Goal: Task Accomplishment & Management: Manage account settings

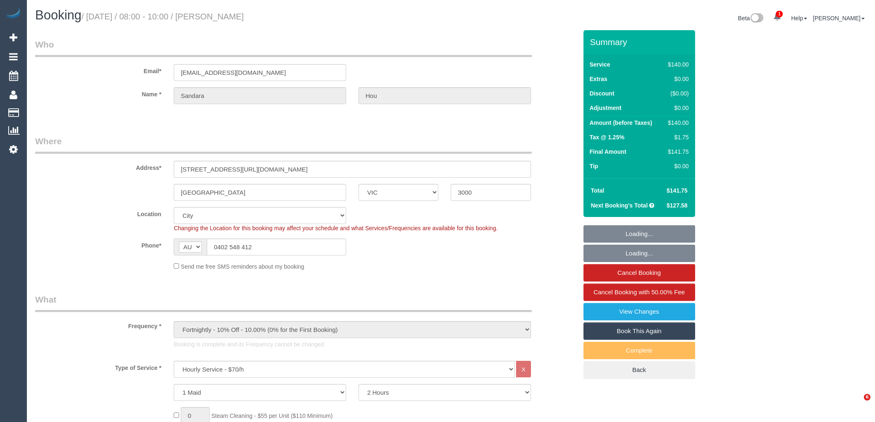
select select "VIC"
select select "number:28"
select select "number:14"
select select "number:20"
select select "number:24"
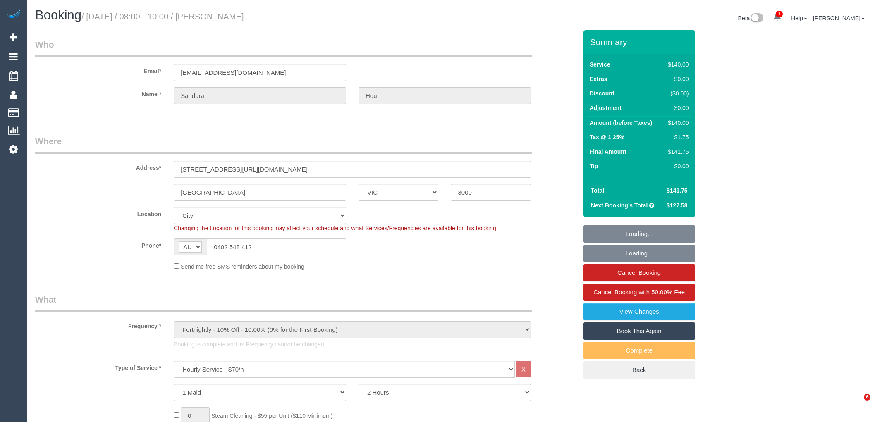
select select "number:34"
select select "number:11"
select select "object:1311"
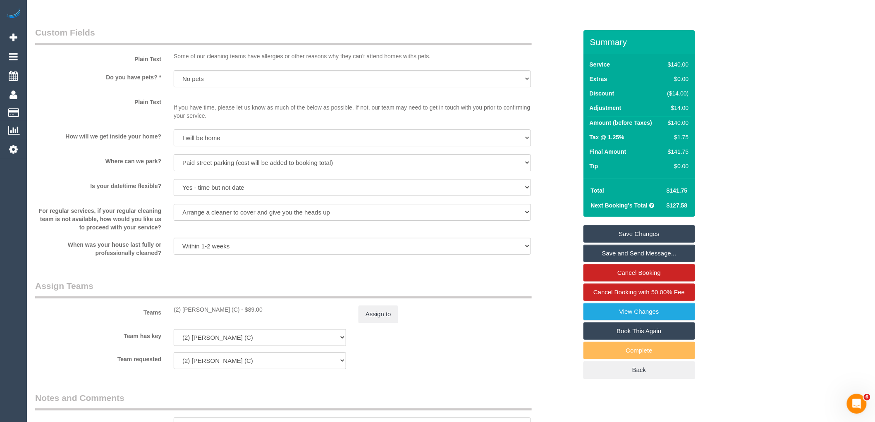
scroll to position [1056, 0]
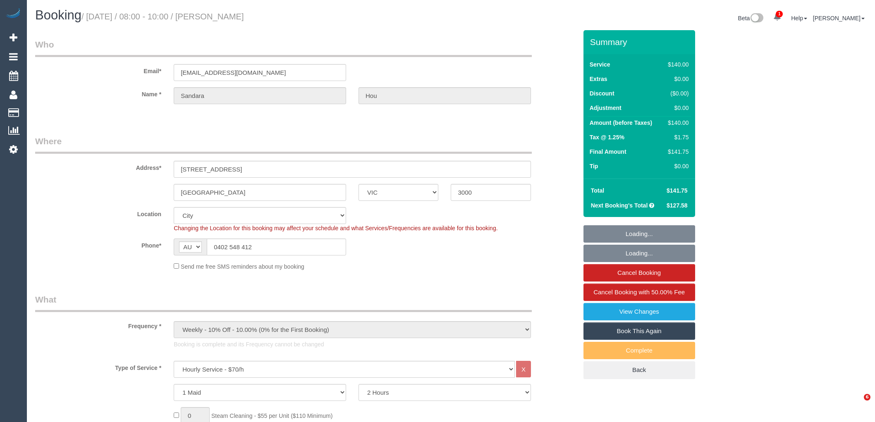
select select "VIC"
select select "spot1"
select select "number:28"
select select "number:14"
select select "number:20"
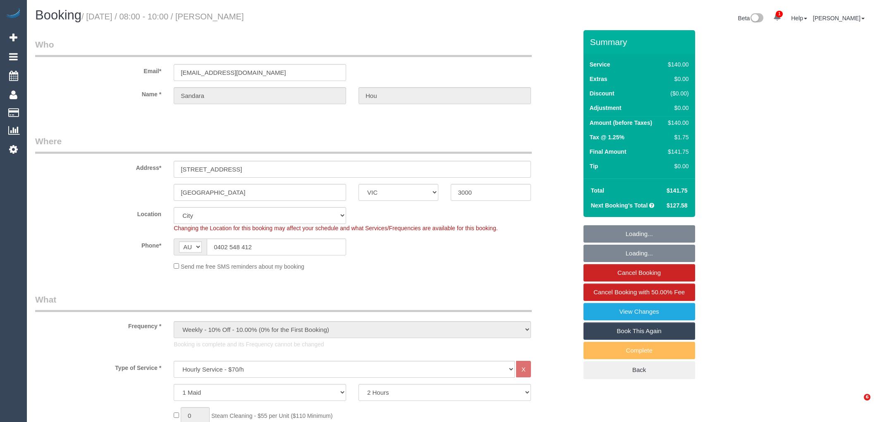
select select "number:24"
select select "number:34"
select select "number:11"
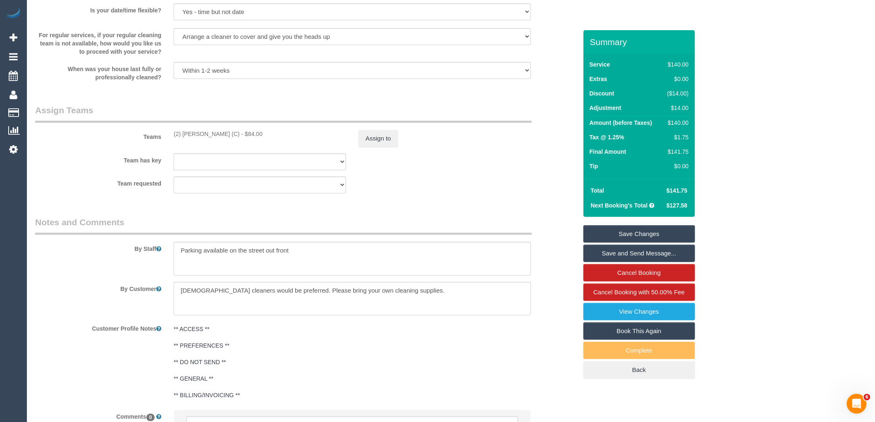
scroll to position [1148, 0]
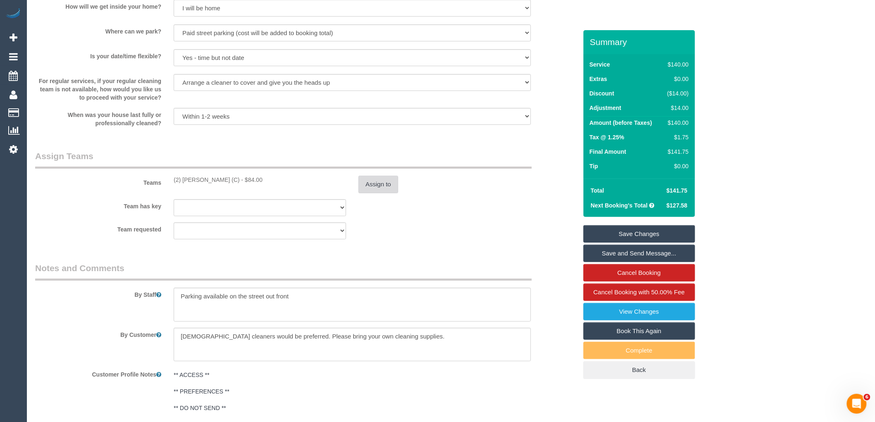
click at [382, 190] on button "Assign to" at bounding box center [378, 184] width 40 height 17
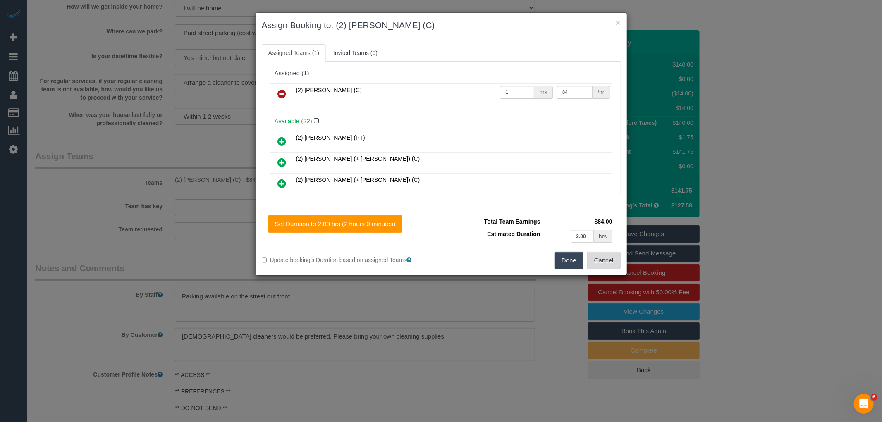
click at [600, 256] on button "Cancel" at bounding box center [603, 260] width 33 height 17
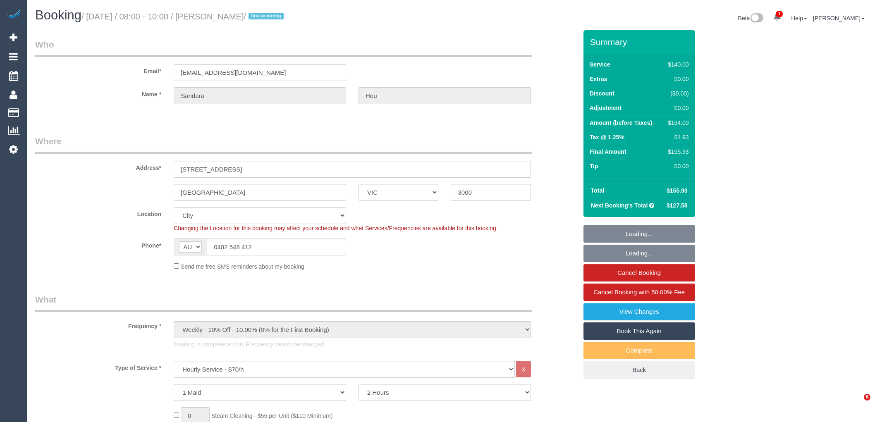
select select "VIC"
select select "spot1"
select select "number:28"
select select "number:14"
select select "number:20"
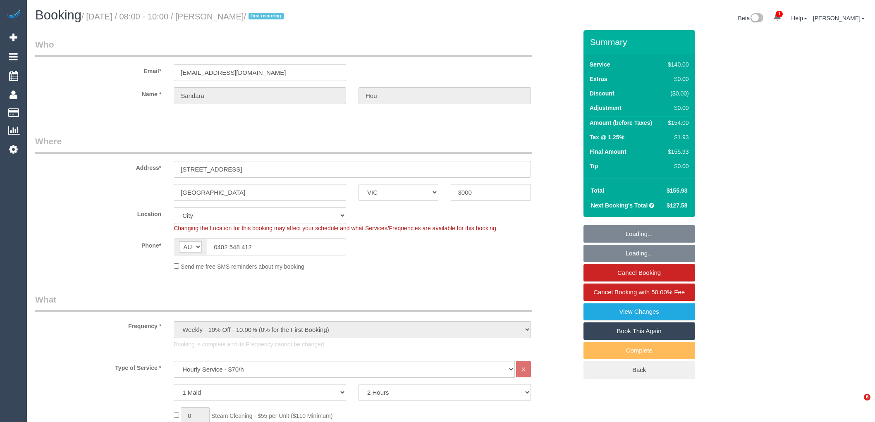
select select "number:24"
select select "number:34"
select select "number:11"
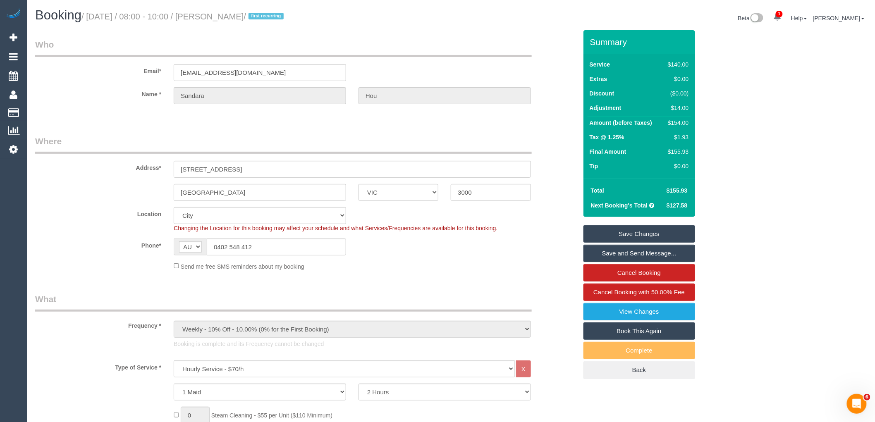
click at [408, 258] on sui-booking-location "Location Office City East (North) East (South) Inner East Inner North (East) In…" at bounding box center [306, 239] width 542 height 64
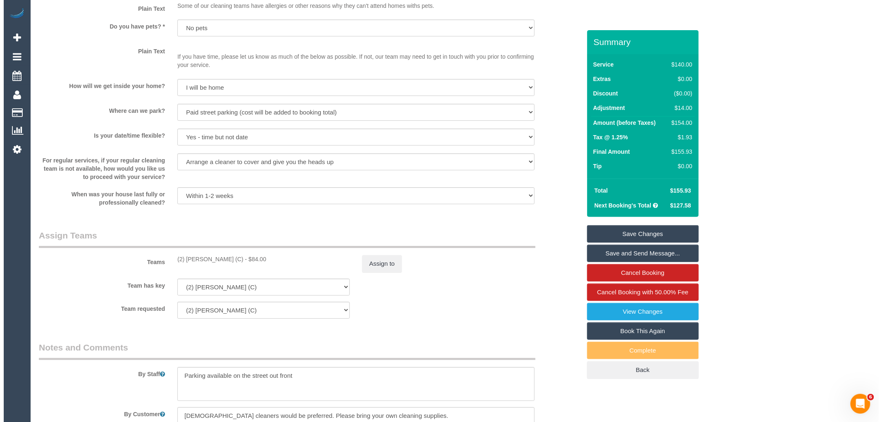
scroll to position [735, 0]
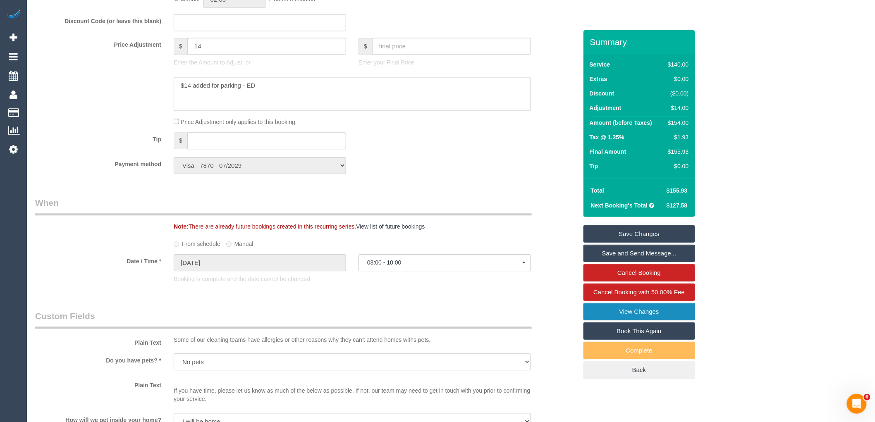
click at [659, 307] on link "View Changes" at bounding box center [639, 311] width 112 height 17
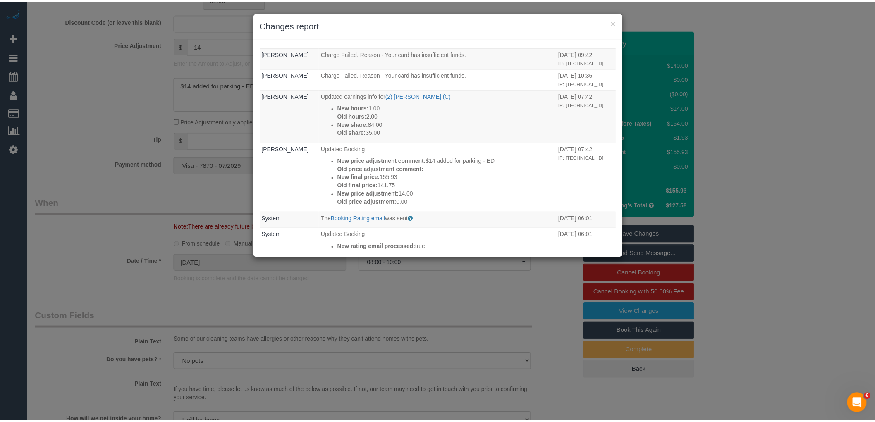
scroll to position [229, 0]
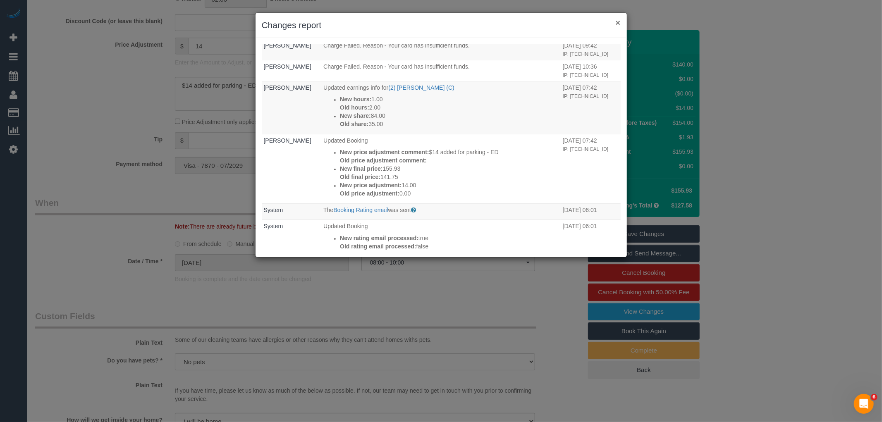
click at [617, 26] on button "×" at bounding box center [617, 22] width 5 height 9
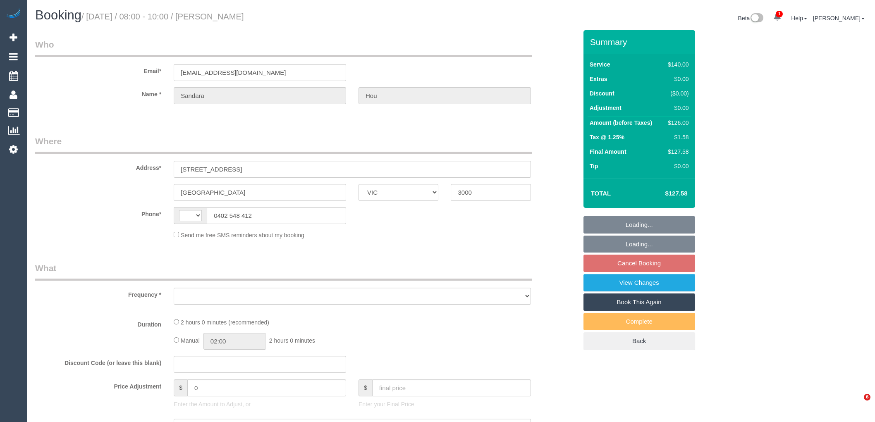
select select "VIC"
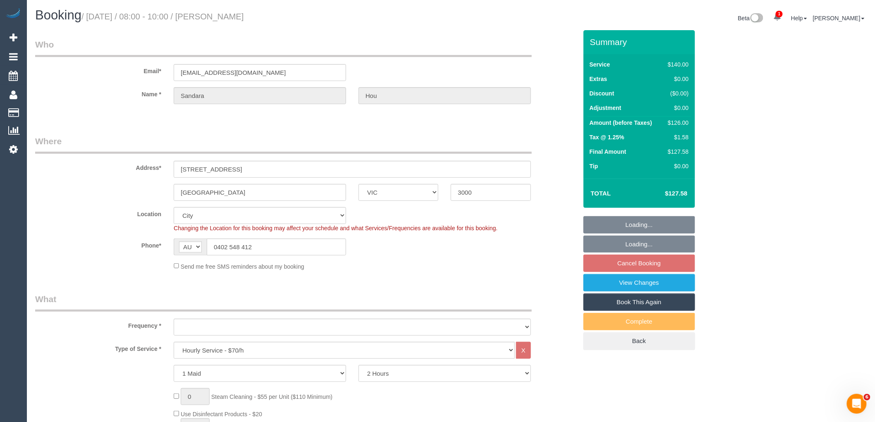
select select "string:AU"
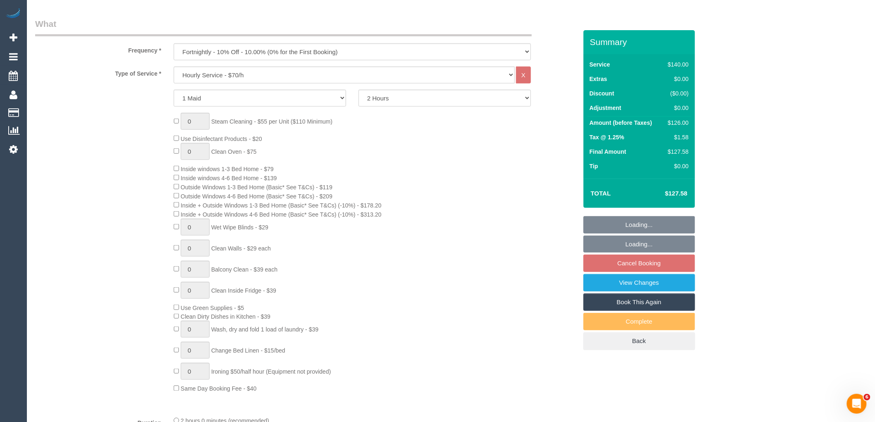
select select "object:866"
select select "number:28"
select select "number:14"
select select "number:20"
select select "number:24"
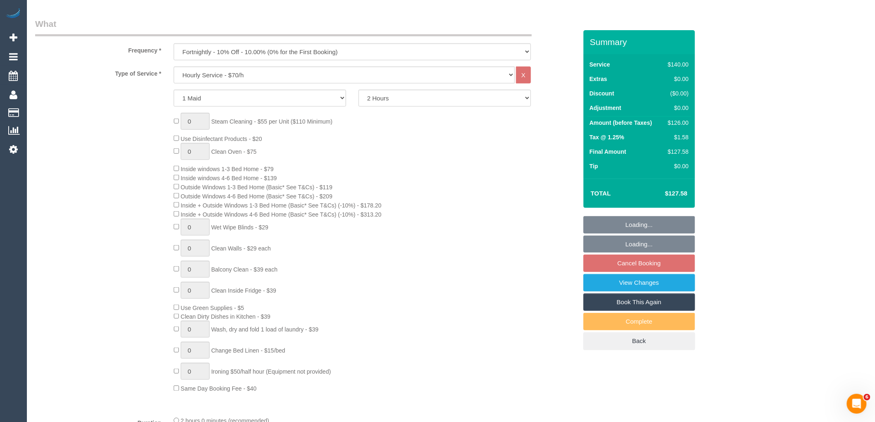
select select "number:34"
select select "number:11"
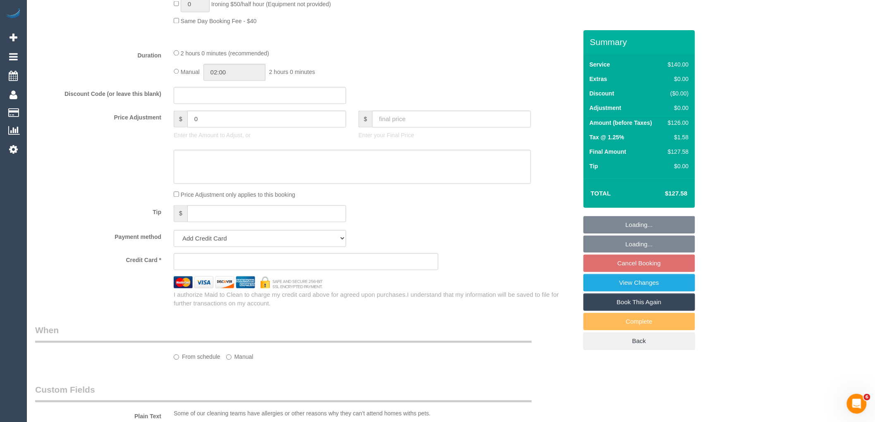
select select "string:stripe-pm_1S2rsM2GScqysDRVcXx3rgME"
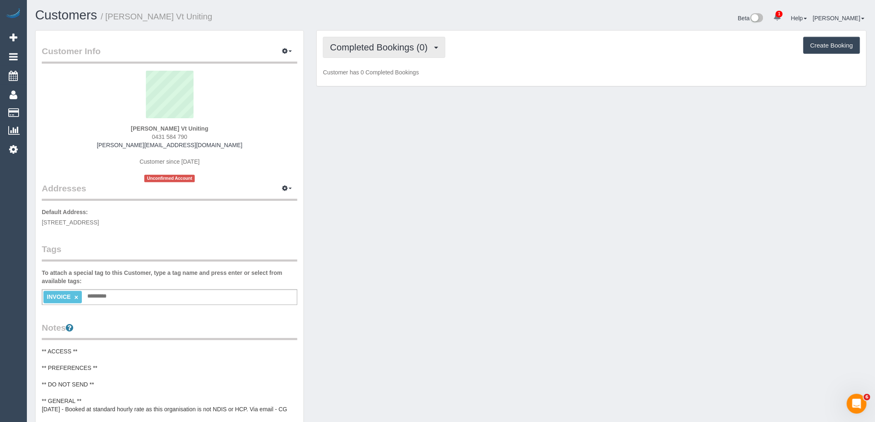
click at [389, 48] on span "Completed Bookings (0)" at bounding box center [381, 47] width 102 height 10
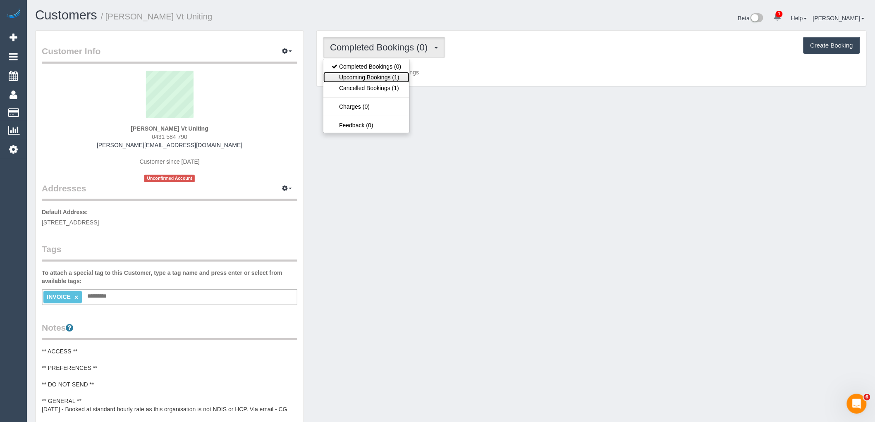
click at [384, 76] on link "Upcoming Bookings (1)" at bounding box center [366, 77] width 86 height 11
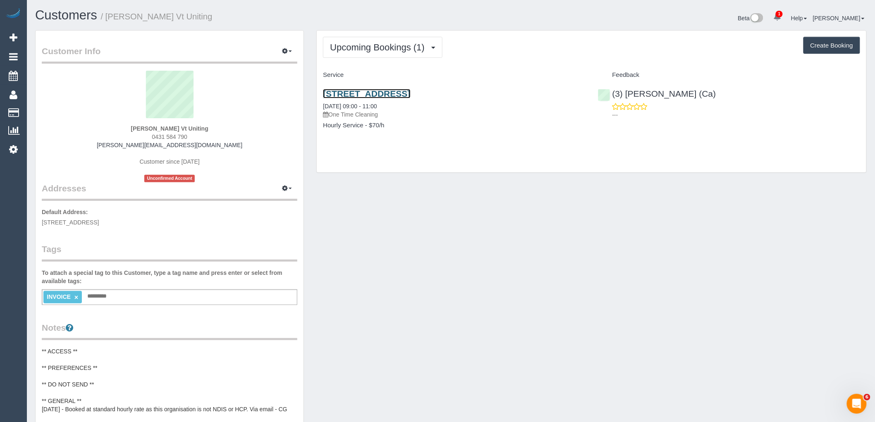
click at [410, 92] on link "60 Binbrook Drive, Croydon, VIC 3136" at bounding box center [366, 94] width 87 height 10
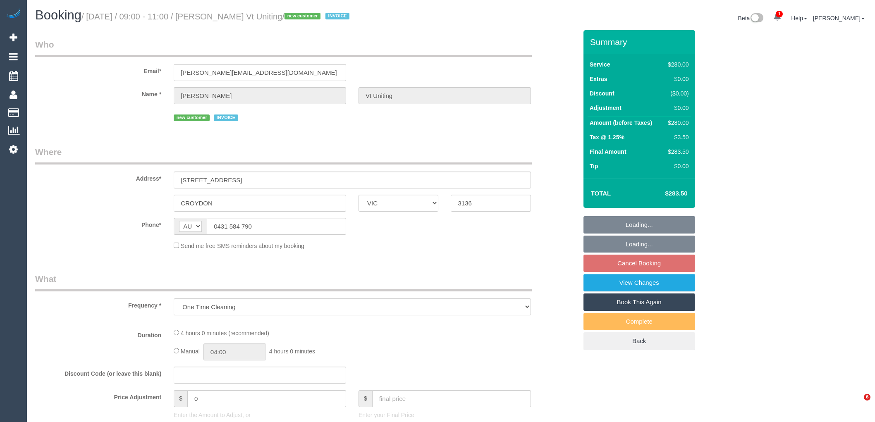
select select "VIC"
select select "240"
select select "number:28"
select select "number:14"
select select "number:19"
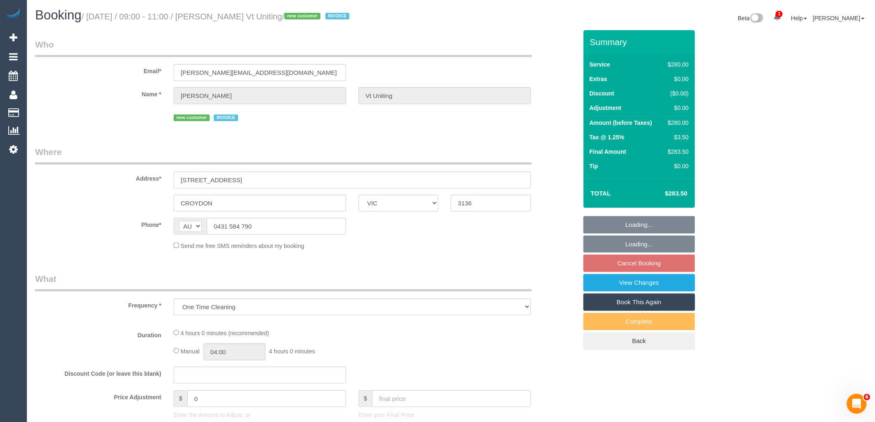
select select "number:22"
select select "number:35"
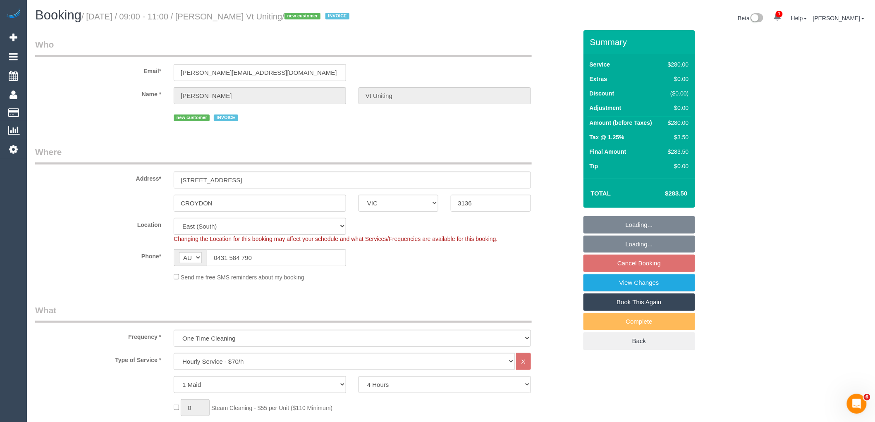
select select "object:920"
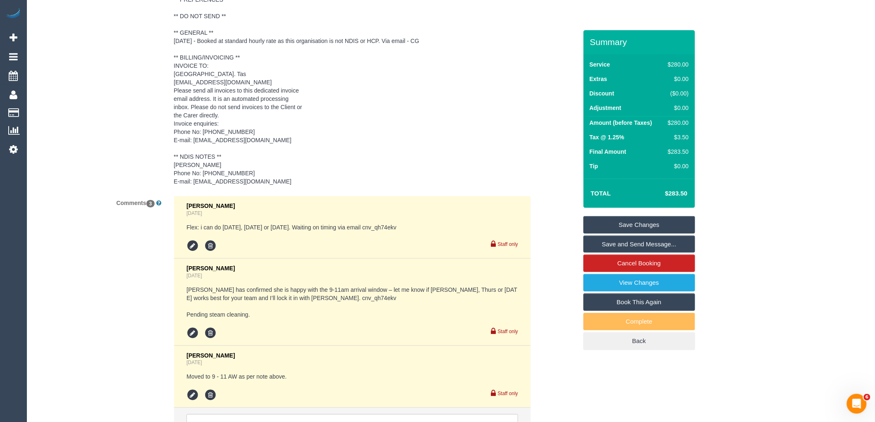
scroll to position [1641, 0]
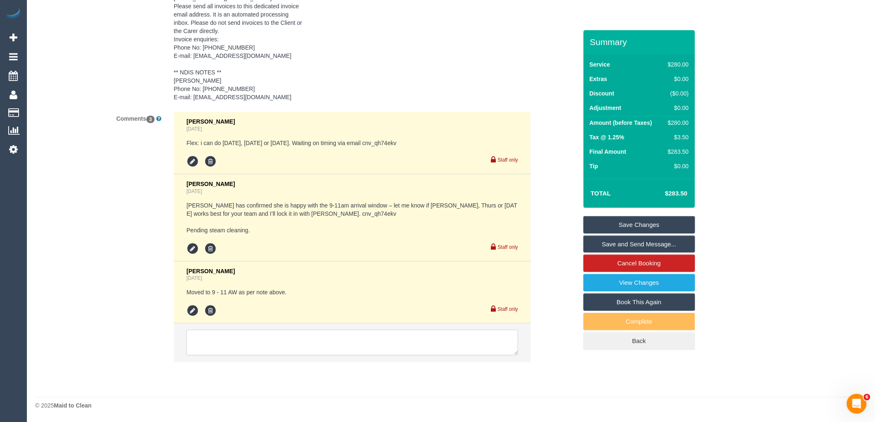
click at [271, 338] on textarea at bounding box center [352, 343] width 332 height 26
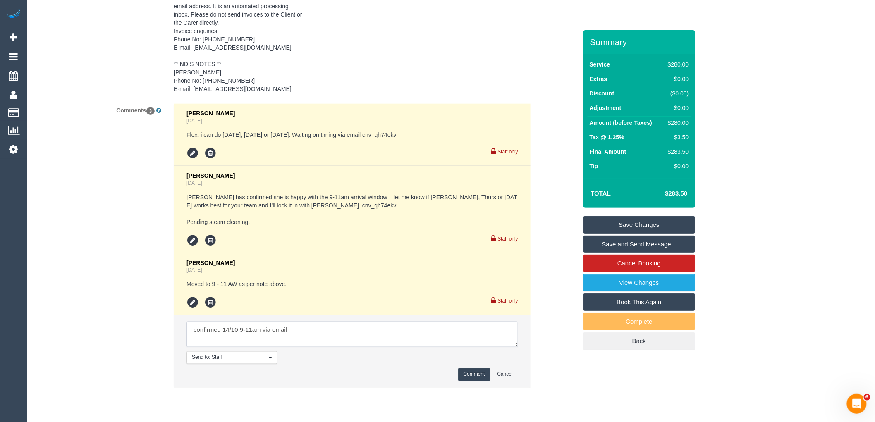
type textarea "confirmed 14/10 9-11am via email"
click at [465, 381] on button "Comment" at bounding box center [474, 374] width 32 height 13
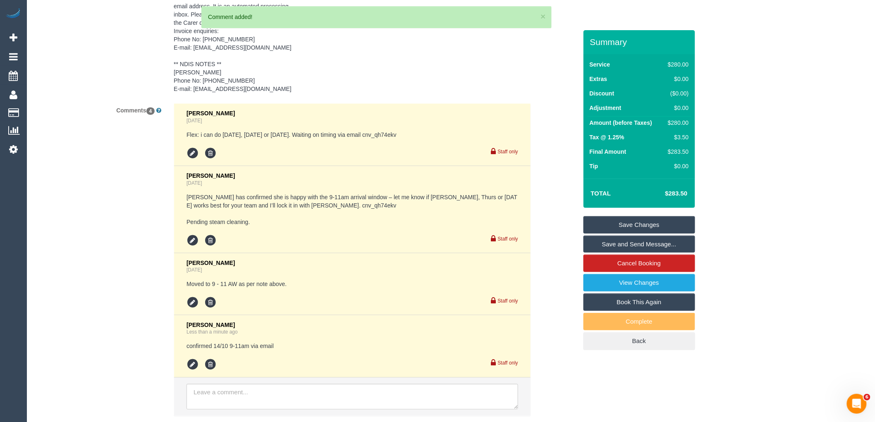
click at [649, 229] on link "Save Changes" at bounding box center [639, 224] width 112 height 17
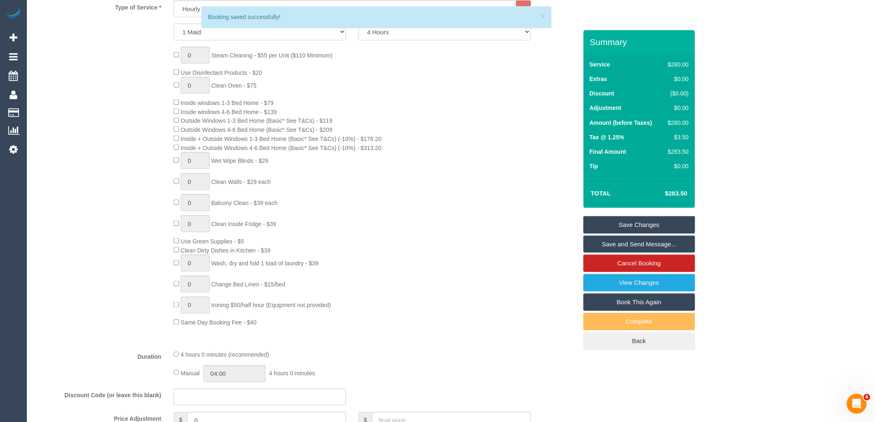
scroll to position [171, 0]
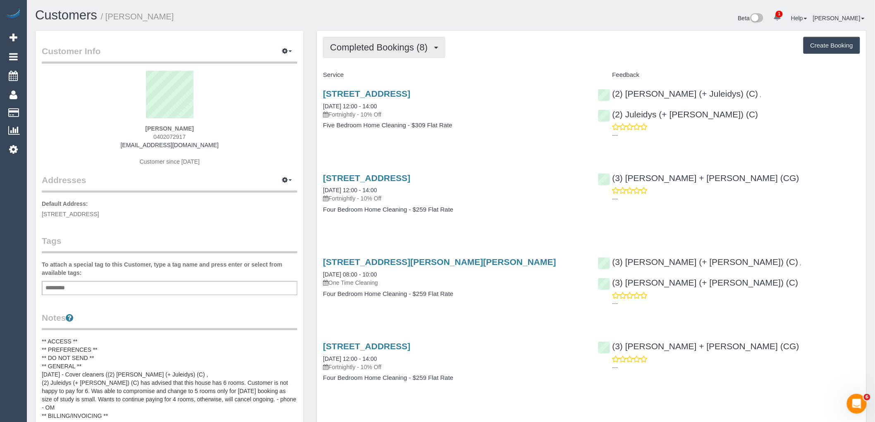
click at [399, 51] on span "Completed Bookings (8)" at bounding box center [381, 47] width 102 height 10
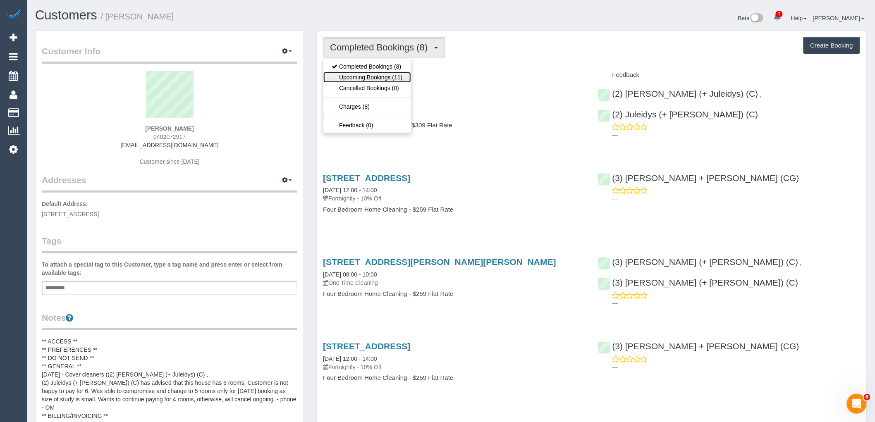
click at [395, 79] on link "Upcoming Bookings (11)" at bounding box center [366, 77] width 87 height 11
